Goal: Task Accomplishment & Management: Manage account settings

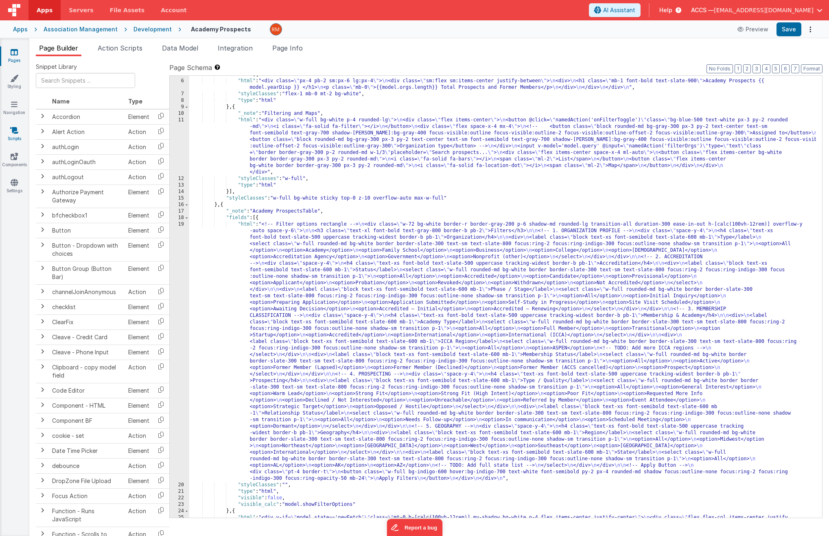
scroll to position [31, 0]
click at [21, 192] on link "Settings" at bounding box center [14, 186] width 29 height 16
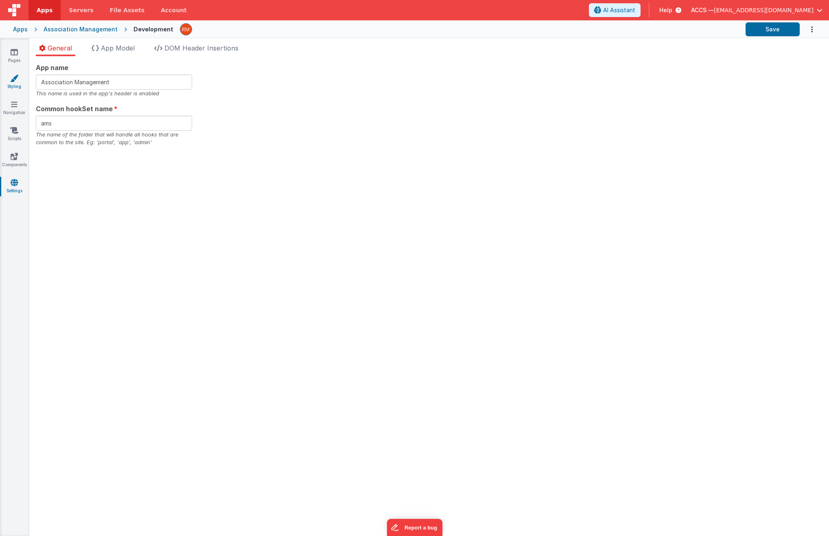
click at [14, 85] on link "Styling" at bounding box center [14, 82] width 29 height 16
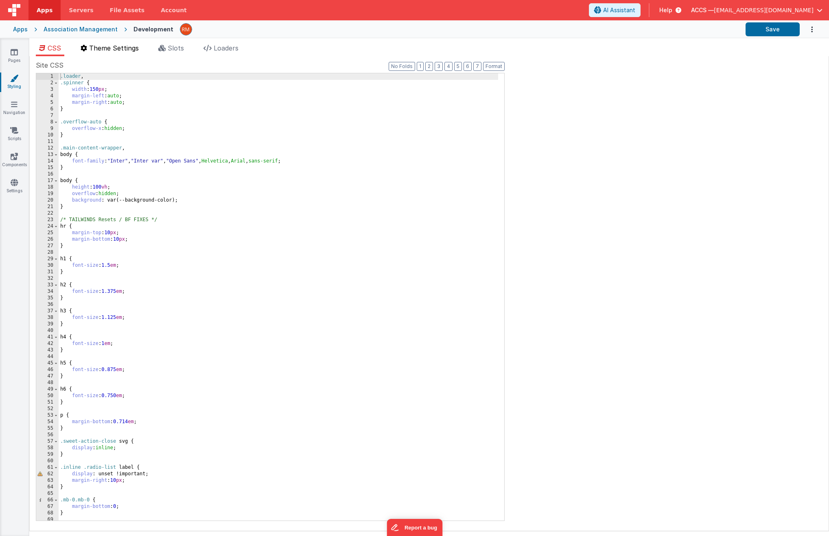
click at [119, 50] on span "Theme Settings" at bounding box center [114, 48] width 50 height 8
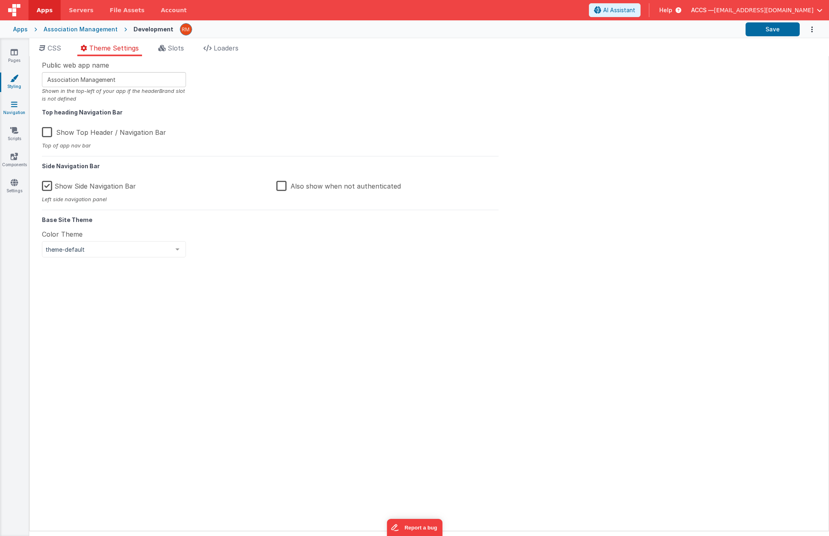
click at [17, 116] on link "Navigation" at bounding box center [14, 108] width 29 height 16
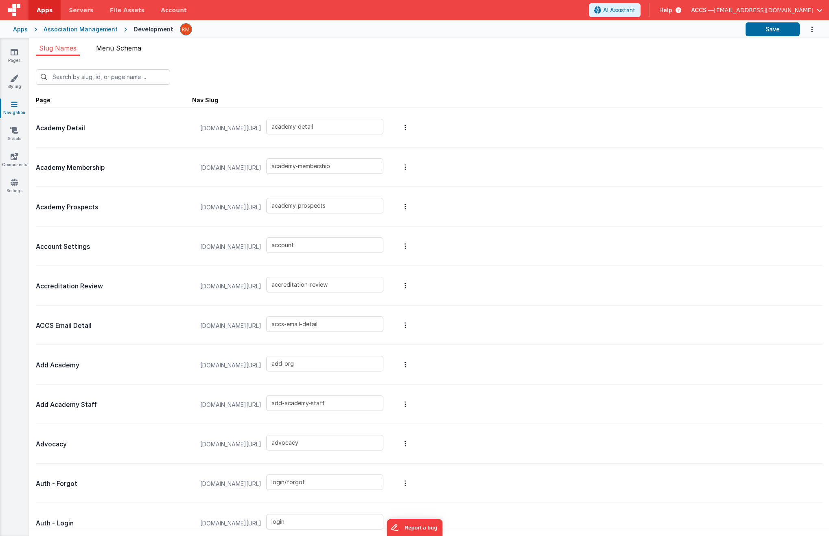
click at [115, 51] on span "Menu Schema" at bounding box center [118, 48] width 45 height 8
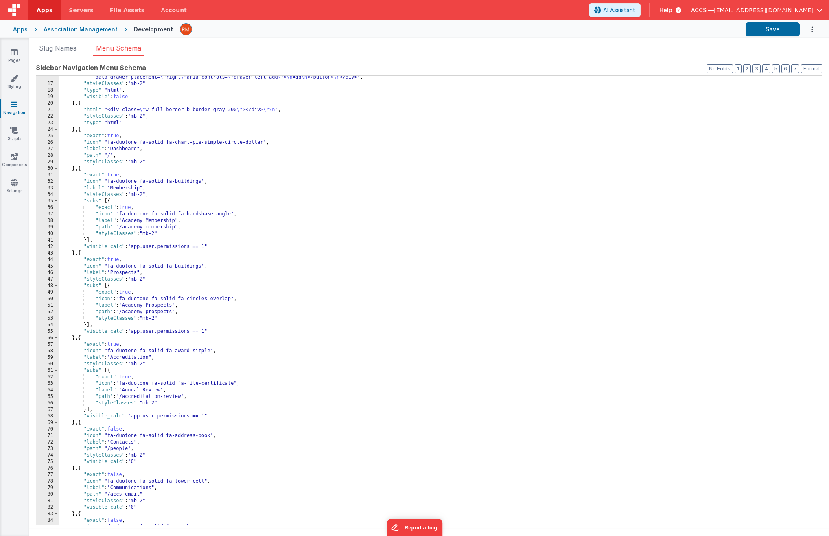
scroll to position [119, 0]
drag, startPoint x: 233, startPoint y: 299, endPoint x: 192, endPoint y: 298, distance: 41.5
click at [192, 298] on div ""html" : "<!-- drawer init and toggle --> \n <div class= \" text-center \" > \n…" at bounding box center [437, 302] width 757 height 468
drag, startPoint x: 204, startPoint y: 267, endPoint x: 178, endPoint y: 264, distance: 26.7
click at [178, 264] on div ""html" : "<!-- drawer init and toggle --> \n <div class= \" text-center \" > \n…" at bounding box center [437, 302] width 757 height 468
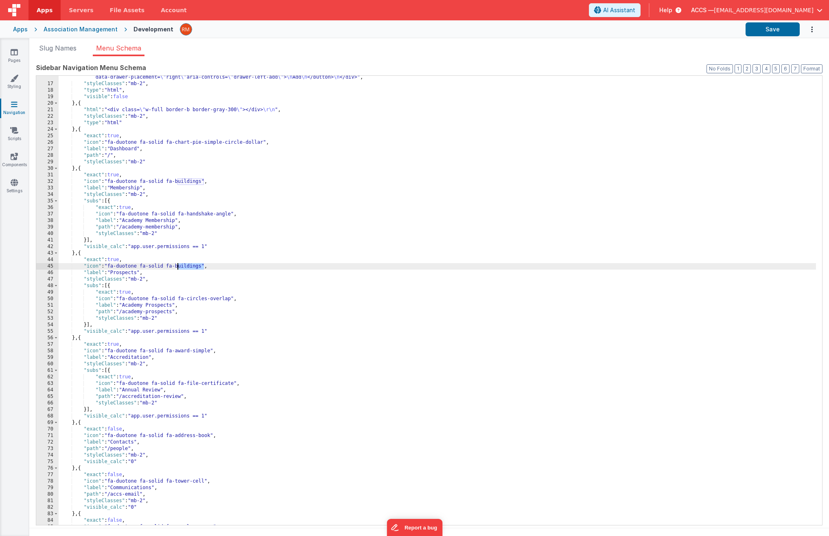
click at [204, 266] on div ""html" : "<!-- drawer init and toggle --> \n <div class= \" text-center \" > \n…" at bounding box center [437, 302] width 757 height 468
click at [319, 261] on div ""html" : "<!-- drawer init and toggle --> \n <div class= \" text-center \" > \n…" at bounding box center [437, 302] width 757 height 468
click at [757, 28] on button "Save" at bounding box center [773, 29] width 54 height 14
click at [19, 55] on link "Pages" at bounding box center [14, 56] width 29 height 16
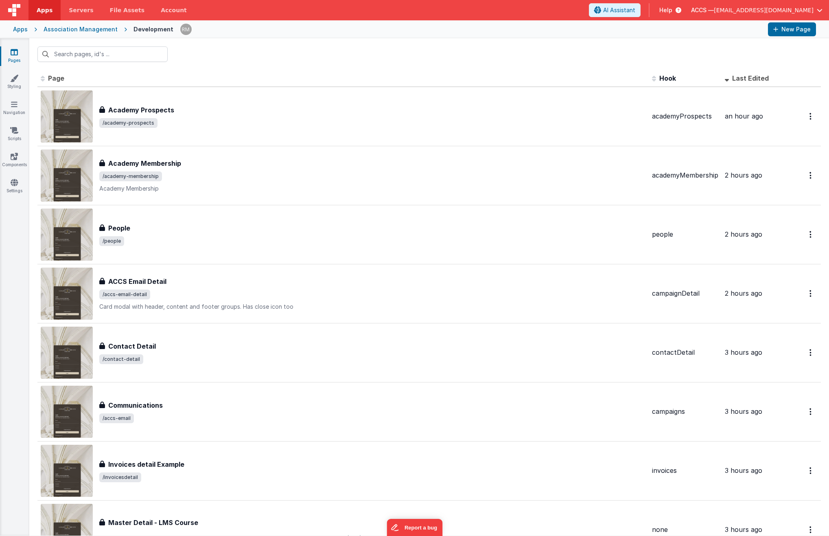
click at [785, 13] on span "[EMAIL_ADDRESS][DOMAIN_NAME]" at bounding box center [764, 10] width 100 height 8
click at [752, 64] on li "Logout" at bounding box center [757, 69] width 130 height 15
